Goal: Ask a question

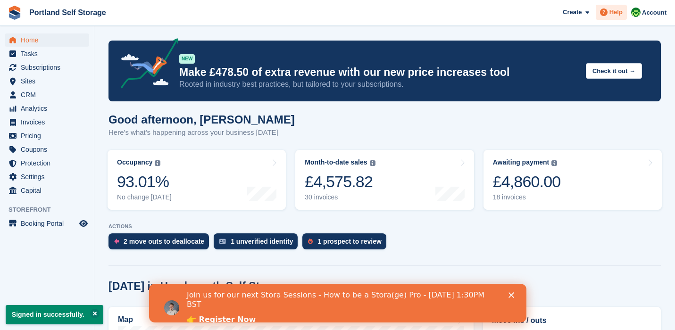
click at [617, 15] on span "Help" at bounding box center [615, 12] width 13 height 9
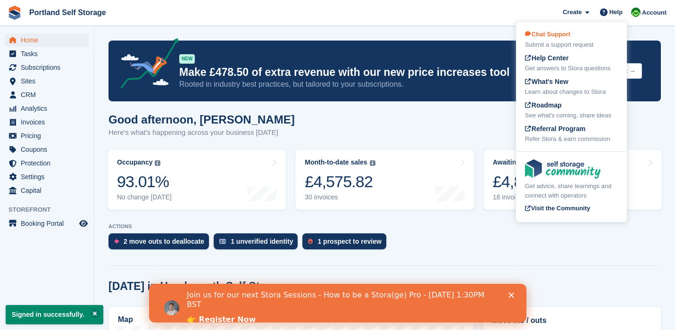
click at [587, 41] on div "Submit a support request" at bounding box center [571, 44] width 93 height 9
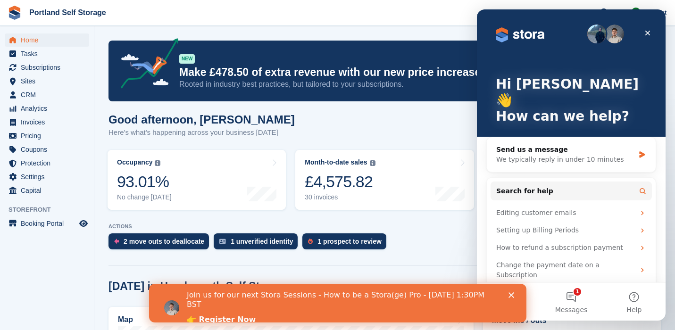
click at [511, 297] on icon "Close" at bounding box center [511, 295] width 6 height 6
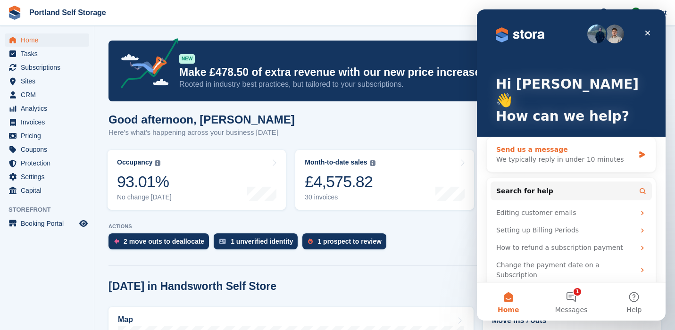
click at [578, 155] on div "We typically reply in under 10 minutes" at bounding box center [565, 160] width 138 height 10
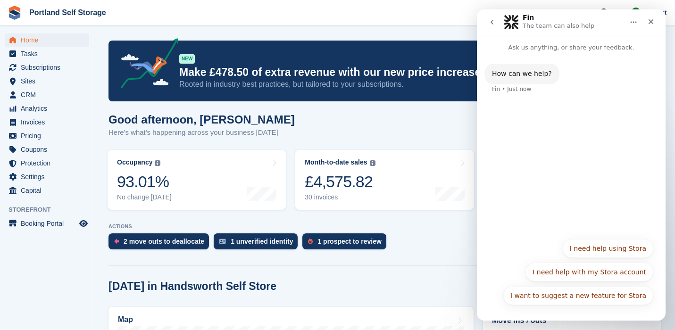
click at [585, 127] on div "How can we help? Fin • Just now" at bounding box center [571, 142] width 189 height 181
click at [609, 246] on button "I need help using Stora" at bounding box center [607, 248] width 91 height 19
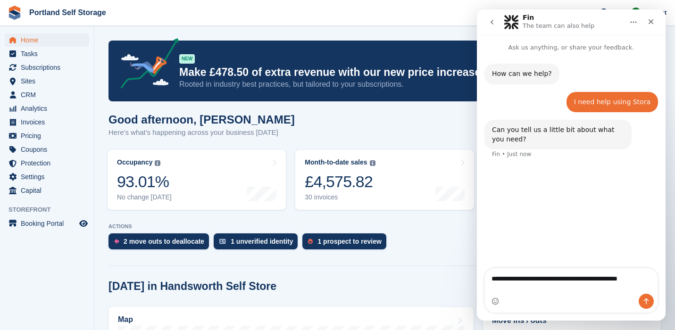
type textarea "**********"
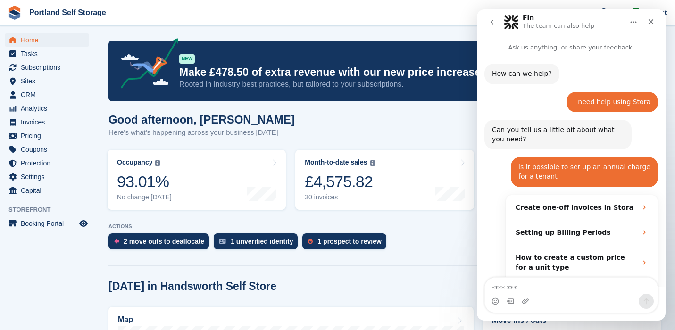
scroll to position [98, 0]
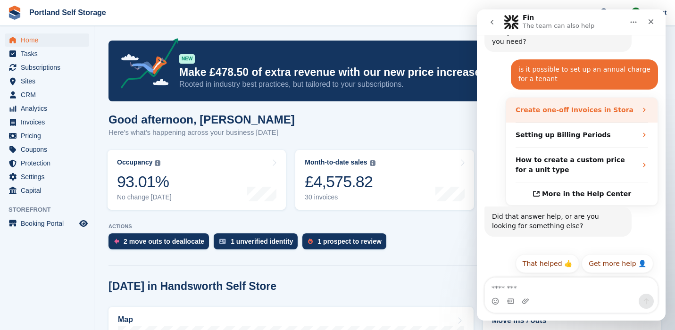
click at [598, 107] on strong "Create one-off Invoices in Stora" at bounding box center [574, 110] width 118 height 8
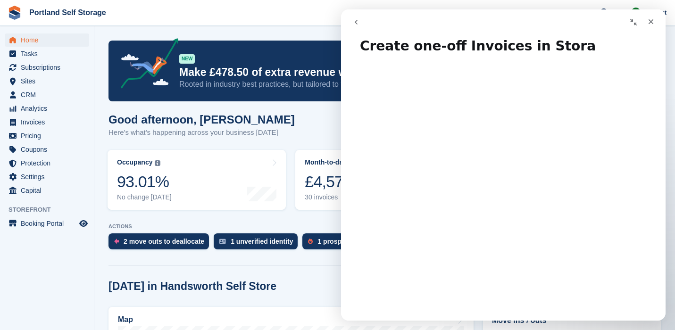
scroll to position [0, 0]
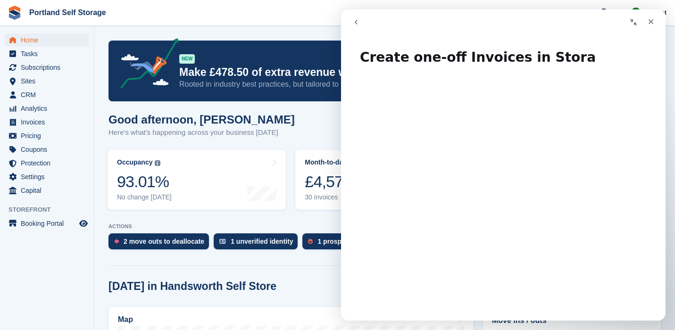
click at [358, 25] on icon "go back" at bounding box center [356, 22] width 8 height 8
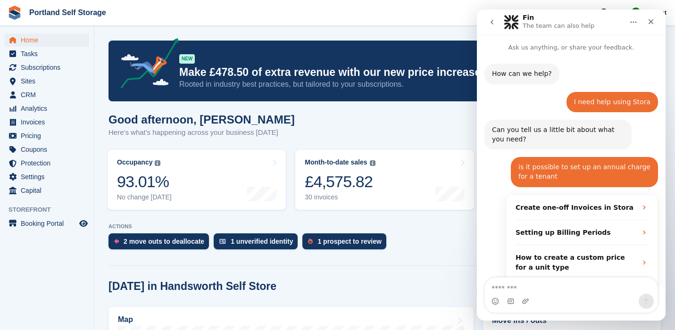
scroll to position [98, 0]
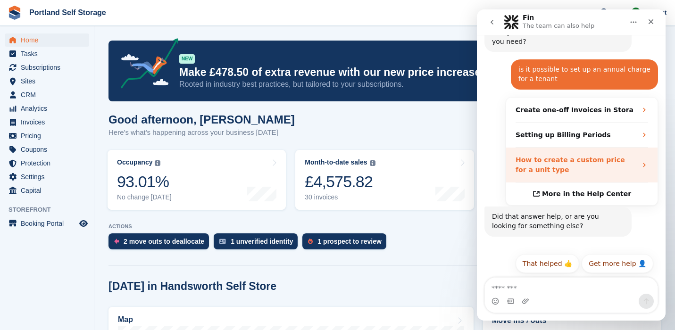
click at [590, 155] on div "How to create a custom price for a unit type" at bounding box center [575, 165] width 121 height 20
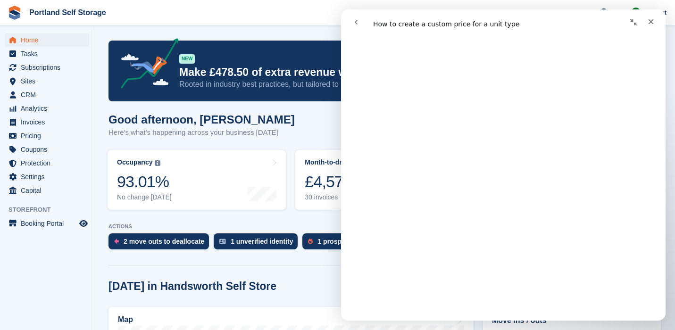
scroll to position [41, 0]
click at [323, 134] on div "Good afternoon, Ryan Here's what's happening across your business today" at bounding box center [384, 131] width 552 height 36
click at [358, 24] on icon "go back" at bounding box center [356, 22] width 8 height 8
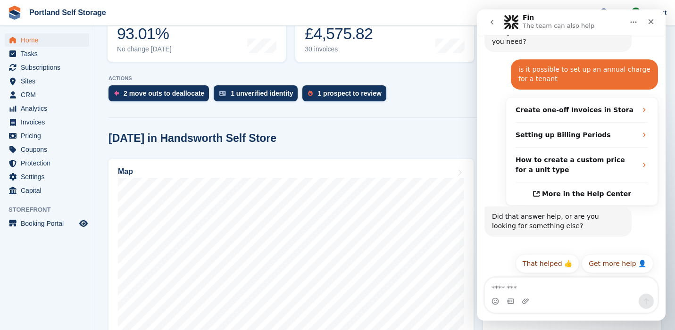
scroll to position [150, 0]
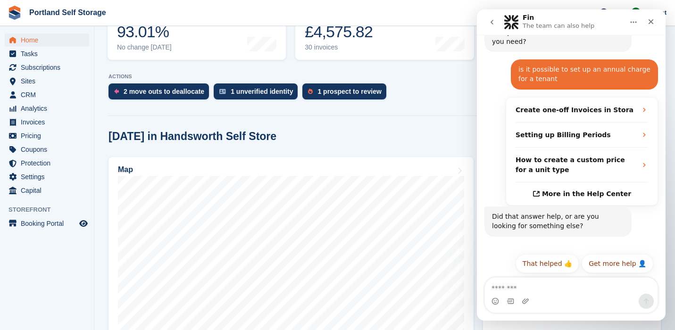
click at [403, 117] on section "Signed in successfully. NEW Make £478.50 of extra revenue with our new price in…" at bounding box center [384, 194] width 580 height 689
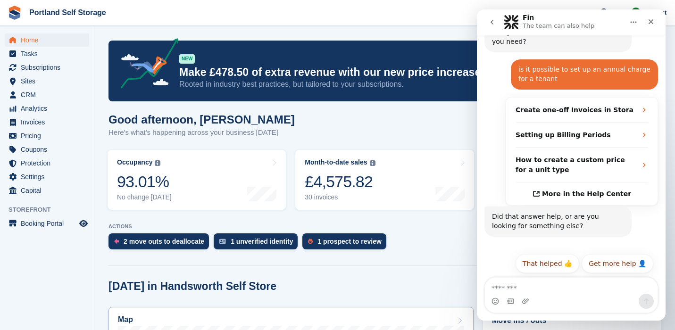
scroll to position [0, 0]
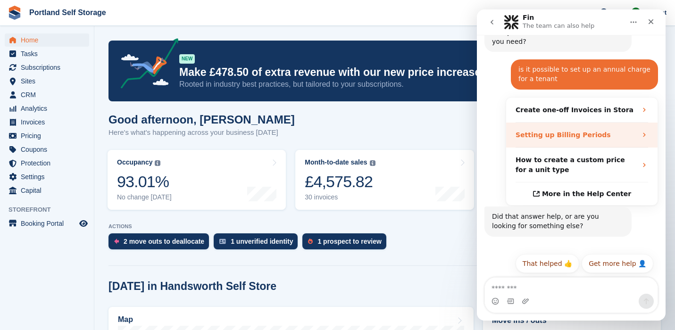
click at [551, 131] on strong "Setting up Billing Periods" at bounding box center [562, 135] width 95 height 8
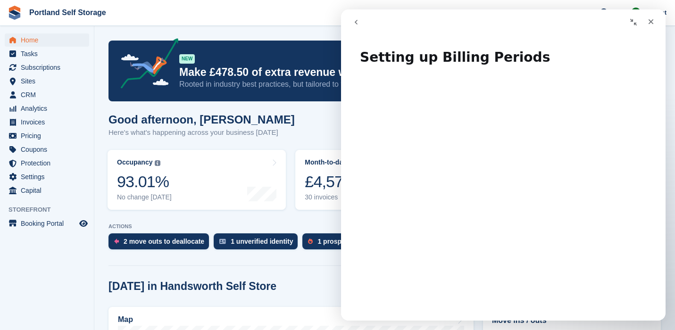
click at [301, 120] on div "Good afternoon, Ryan Here's what's happening across your business today" at bounding box center [384, 131] width 552 height 36
click at [358, 26] on button "go back" at bounding box center [356, 22] width 18 height 18
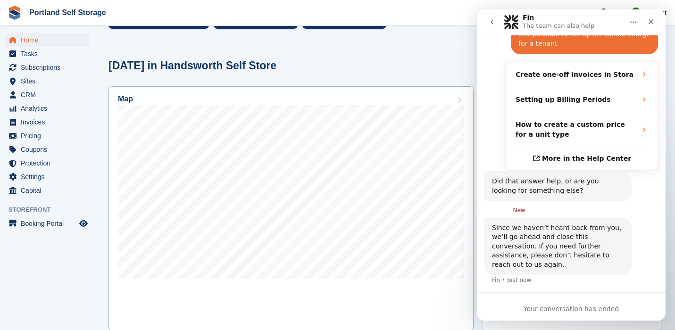
scroll to position [227, 0]
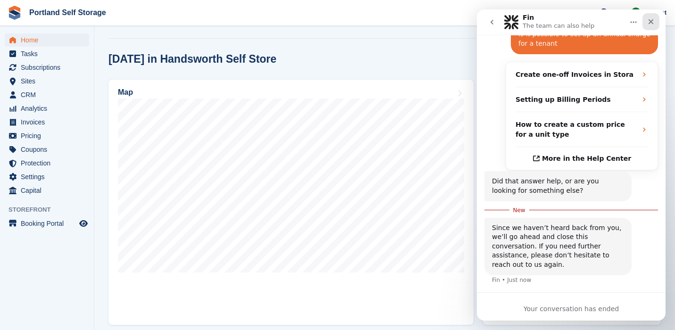
click at [651, 19] on icon "Close" at bounding box center [651, 22] width 8 height 8
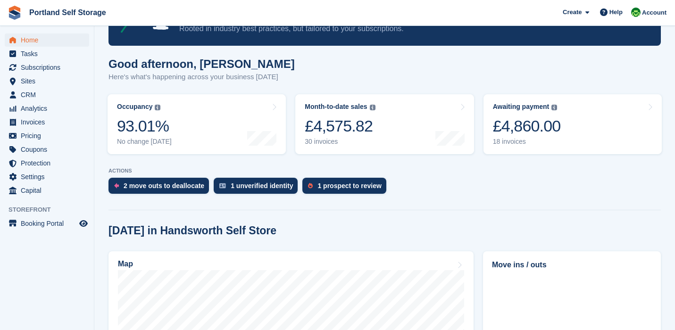
scroll to position [55, 0]
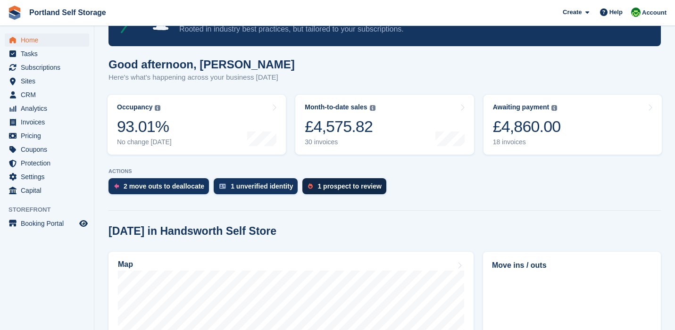
click at [379, 189] on div "1 prospect to review" at bounding box center [349, 186] width 64 height 8
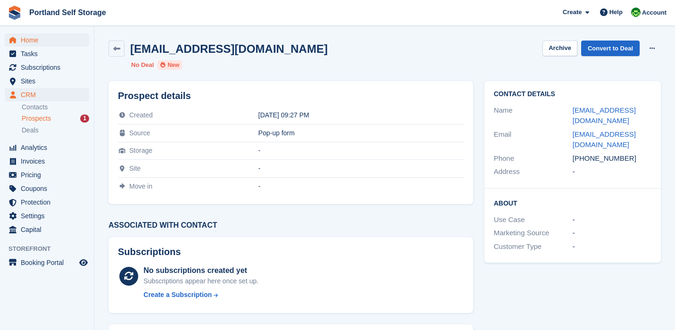
click at [67, 34] on span "Home" at bounding box center [49, 39] width 57 height 13
